Goal: Browse casually

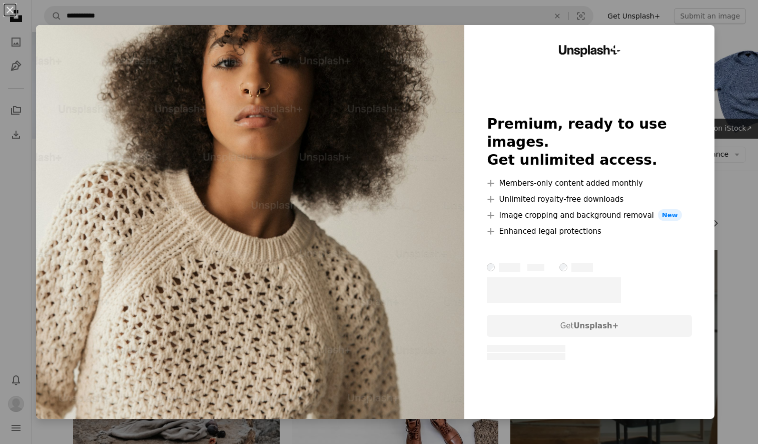
scroll to position [14859, 0]
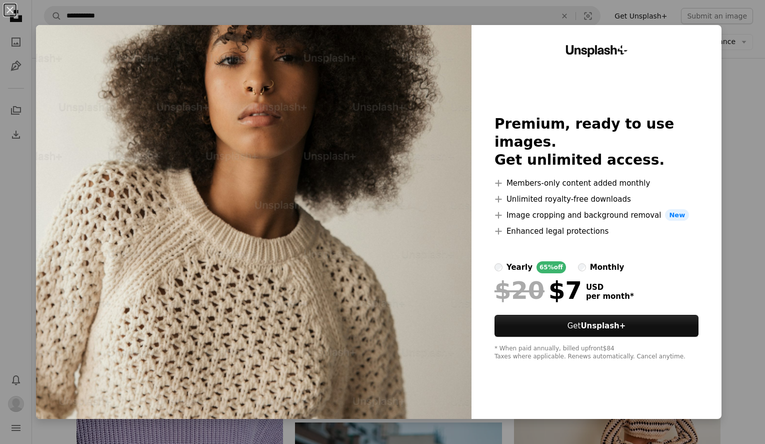
click at [735, 103] on div "An X shape Unsplash+ Premium, ready to use images. Get unlimited access. A plus…" at bounding box center [382, 222] width 765 height 444
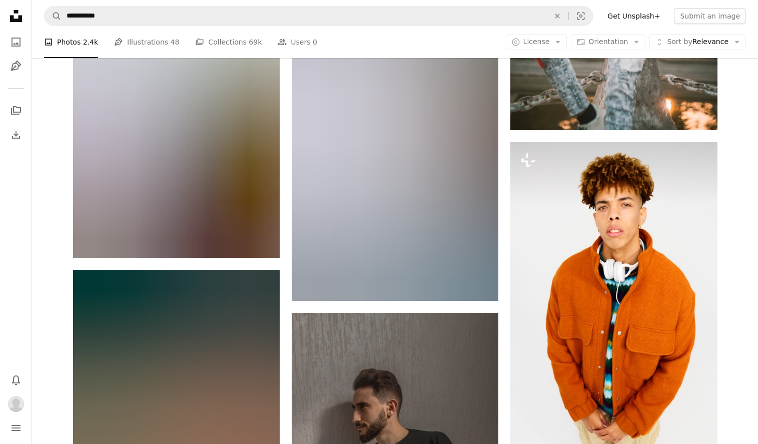
scroll to position [17884, 0]
